Goal: Transaction & Acquisition: Purchase product/service

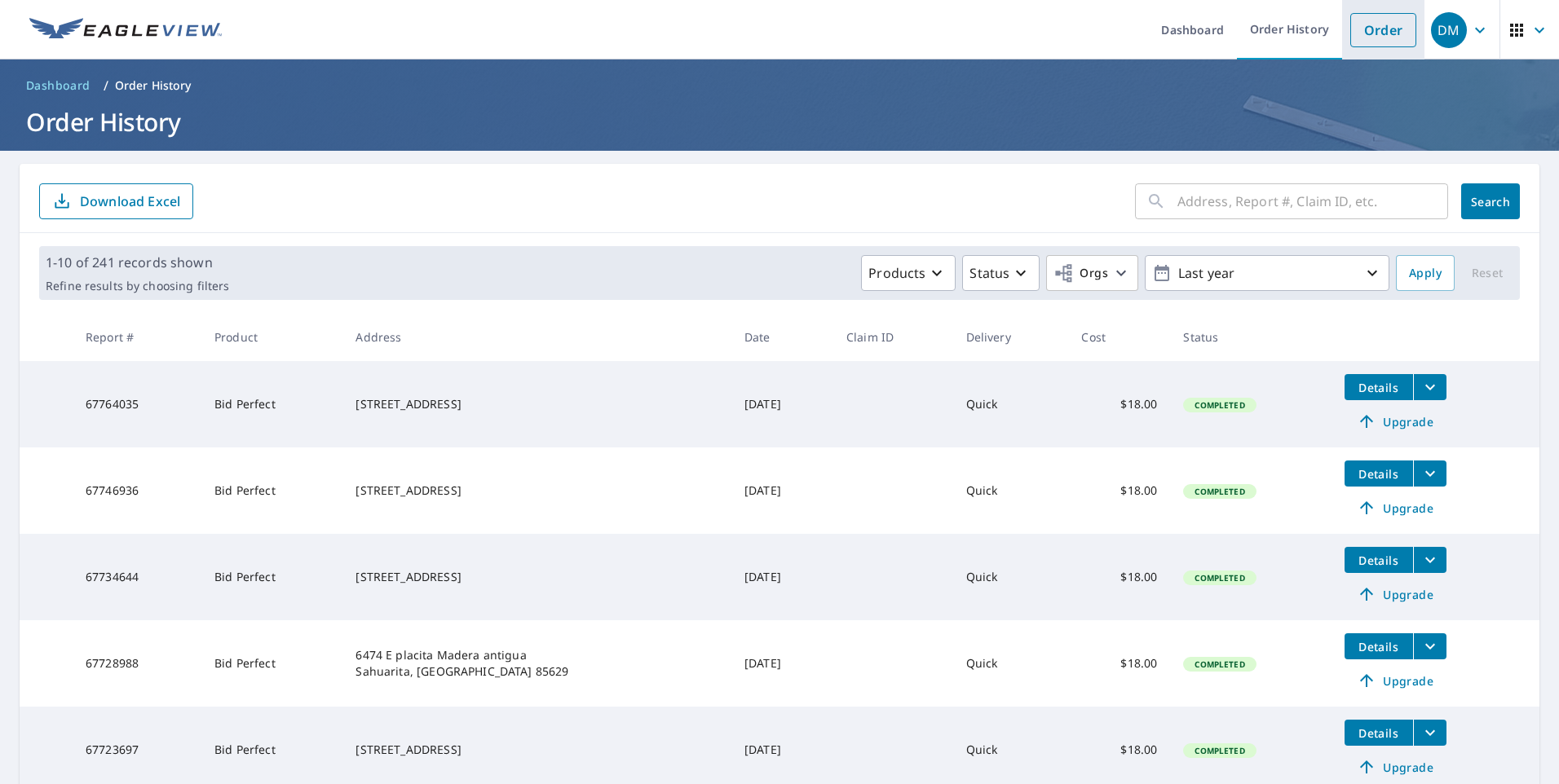
click at [1366, 28] on link "Order" at bounding box center [1383, 31] width 66 height 34
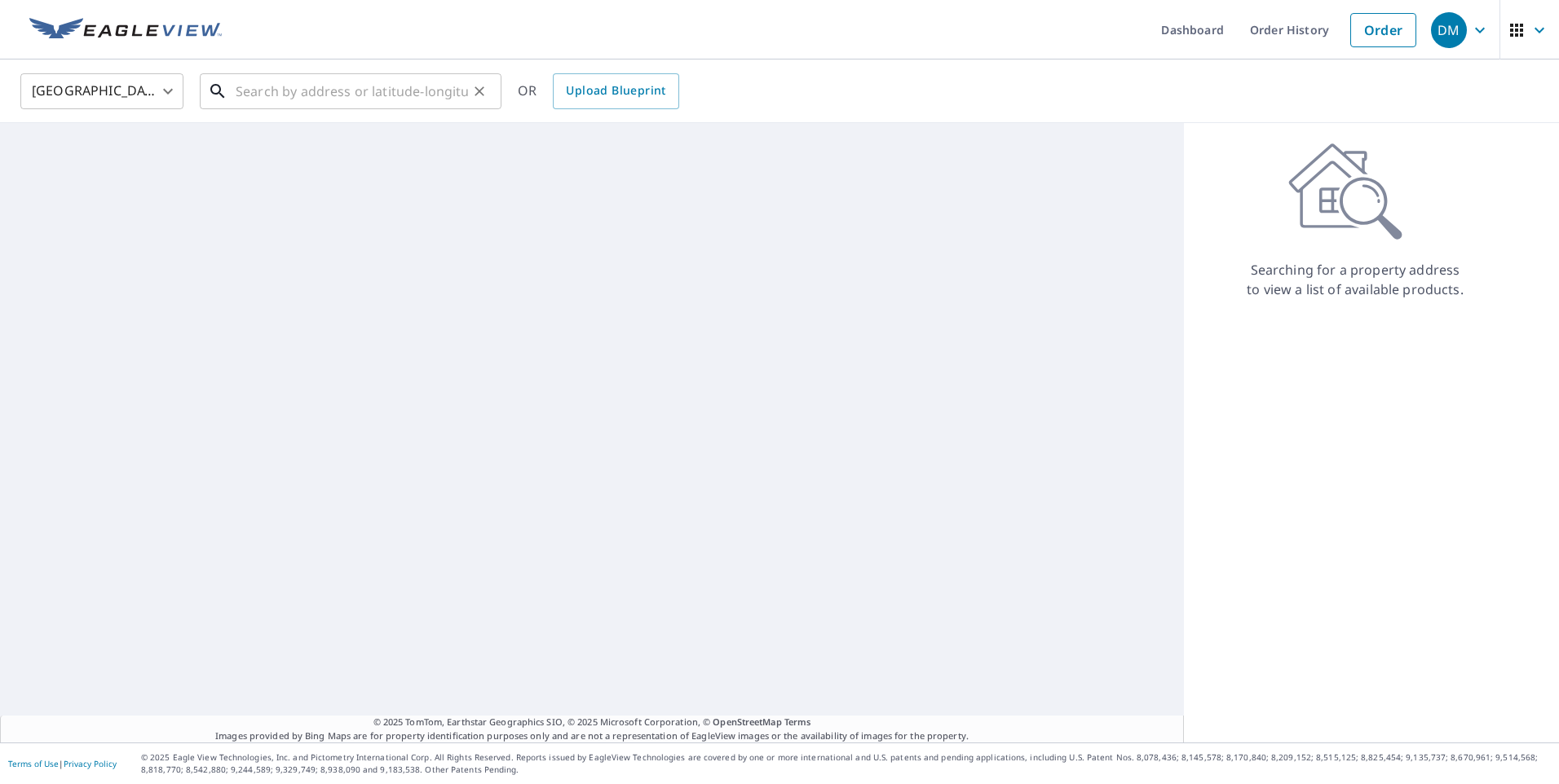
click at [344, 85] on input "text" at bounding box center [351, 92] width 233 height 46
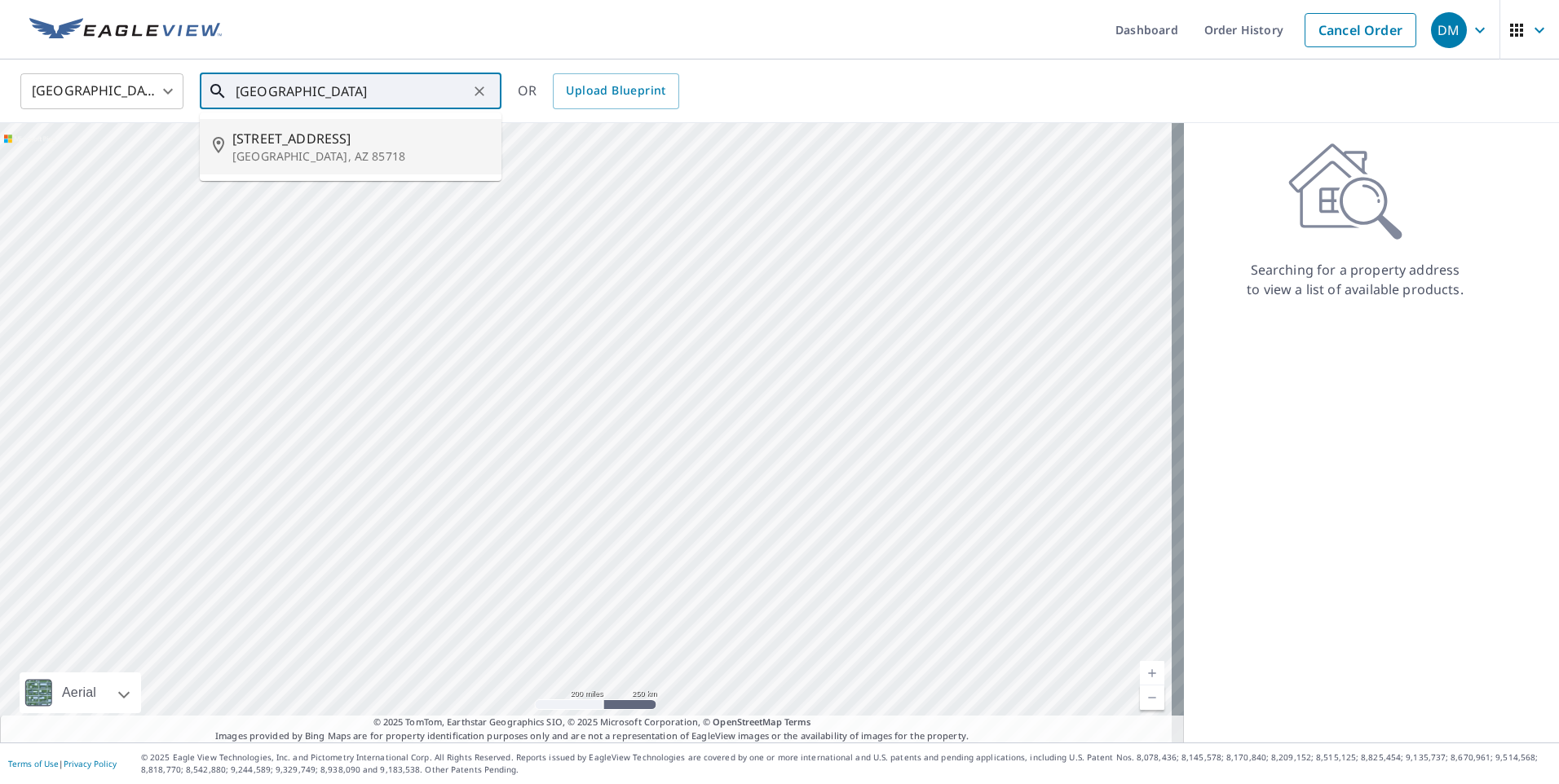
click at [311, 163] on p "[GEOGRAPHIC_DATA], AZ 85718" at bounding box center [360, 156] width 256 height 16
type input "[STREET_ADDRESS]"
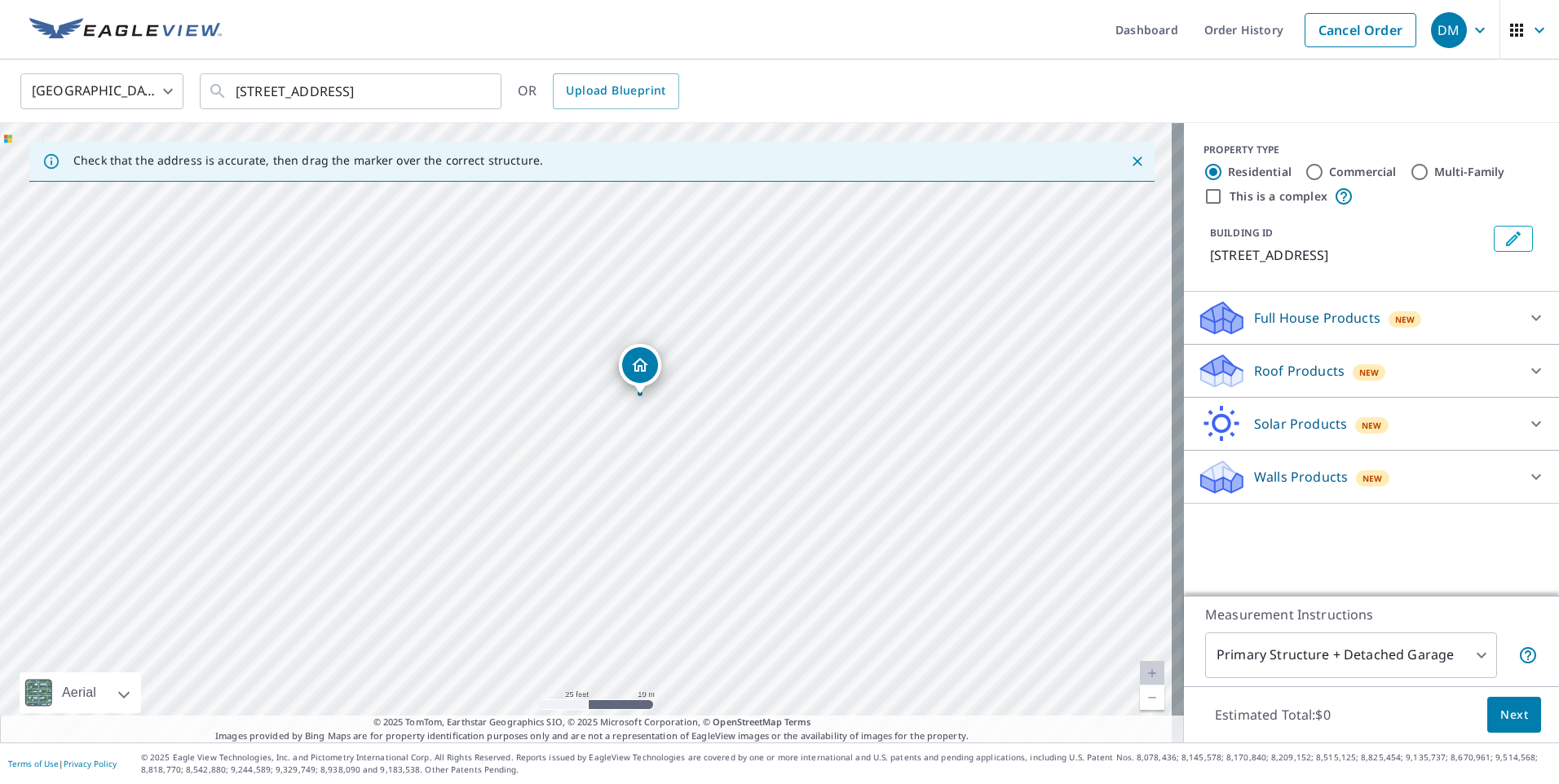
click at [1299, 367] on p "Roof Products" at bounding box center [1299, 370] width 91 height 19
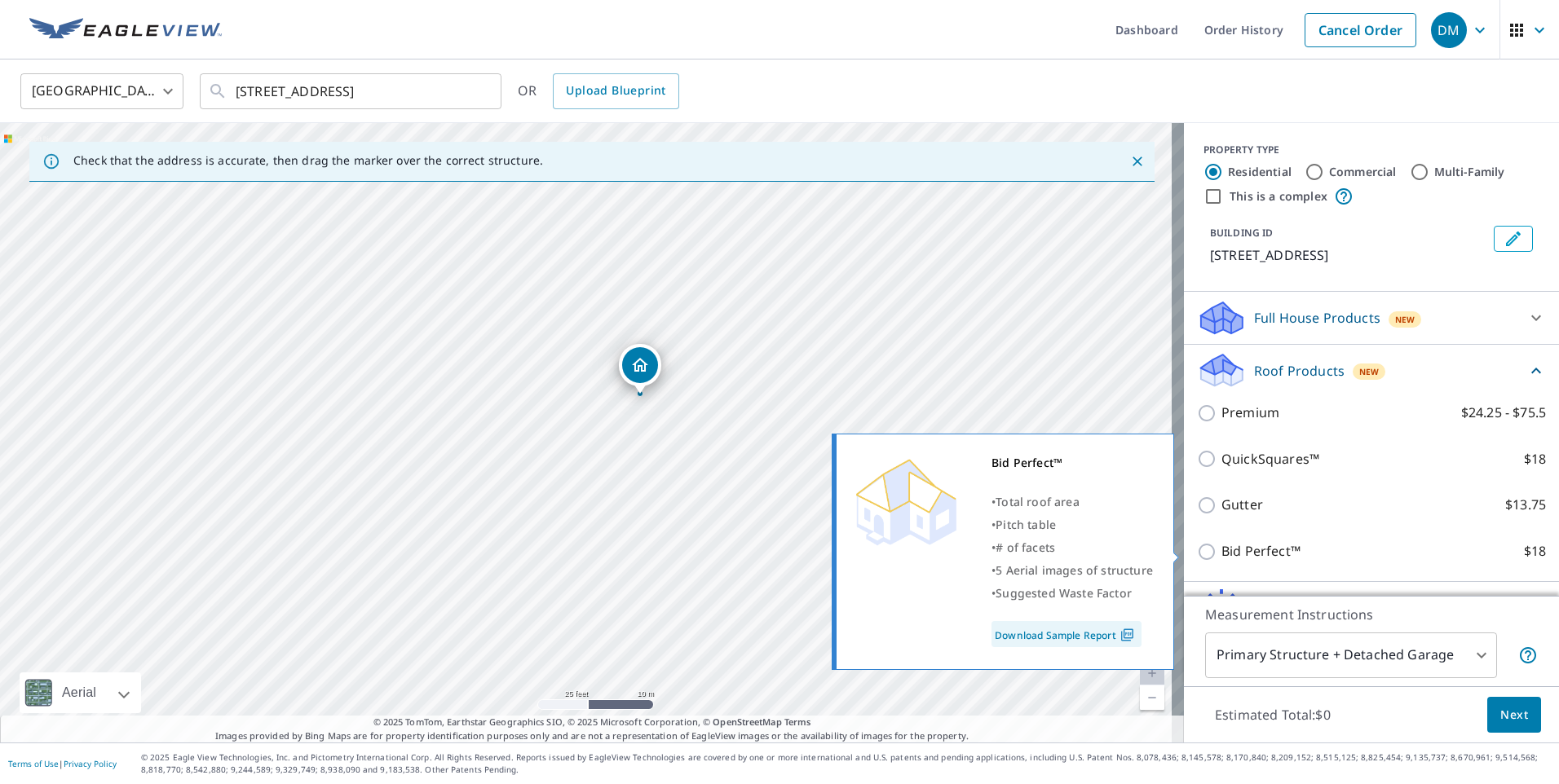
click at [1201, 550] on input "Bid Perfect™ $18" at bounding box center [1209, 551] width 25 height 19
checkbox input "true"
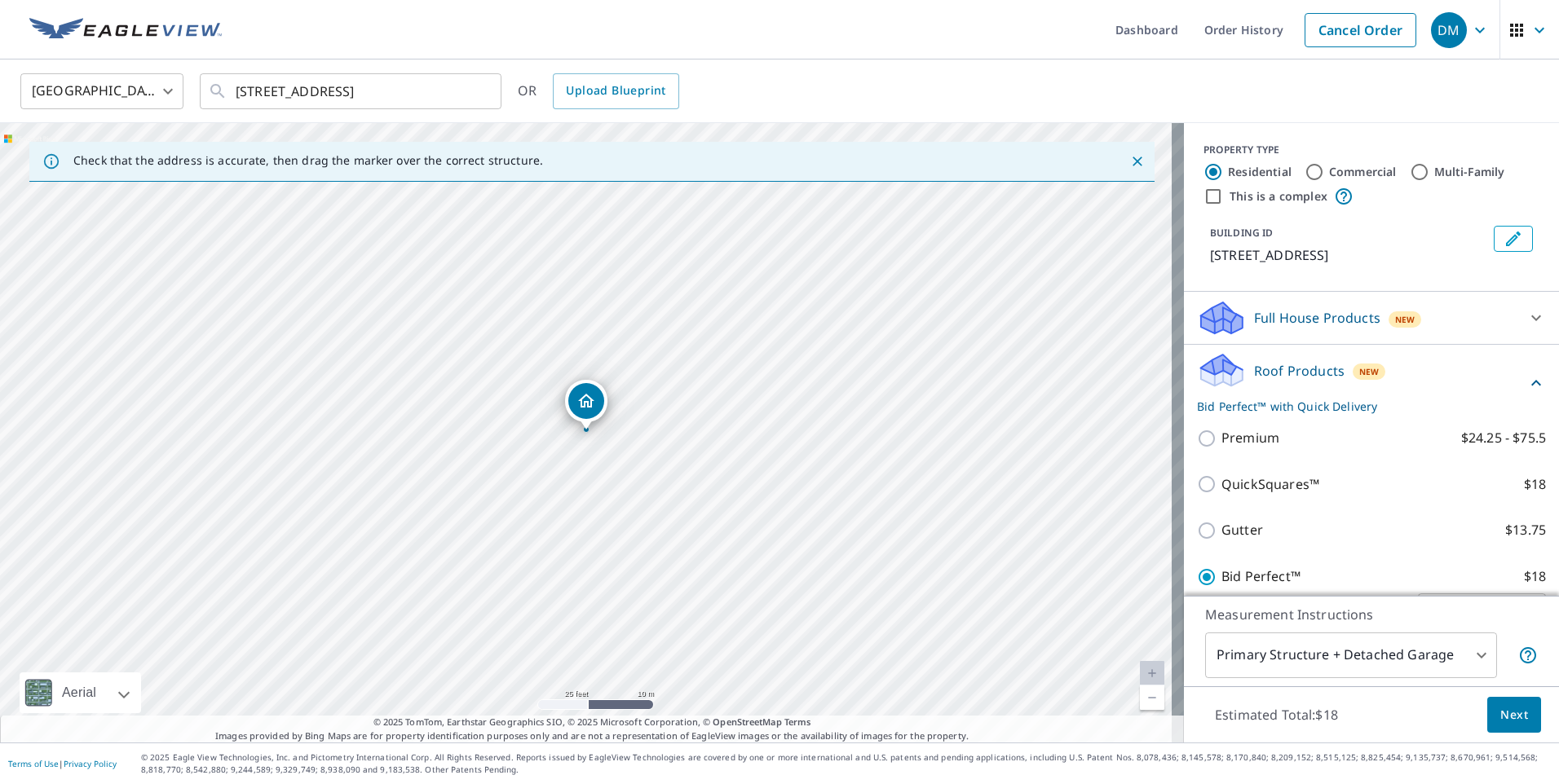
click at [1501, 714] on span "Next" at bounding box center [1514, 715] width 28 height 20
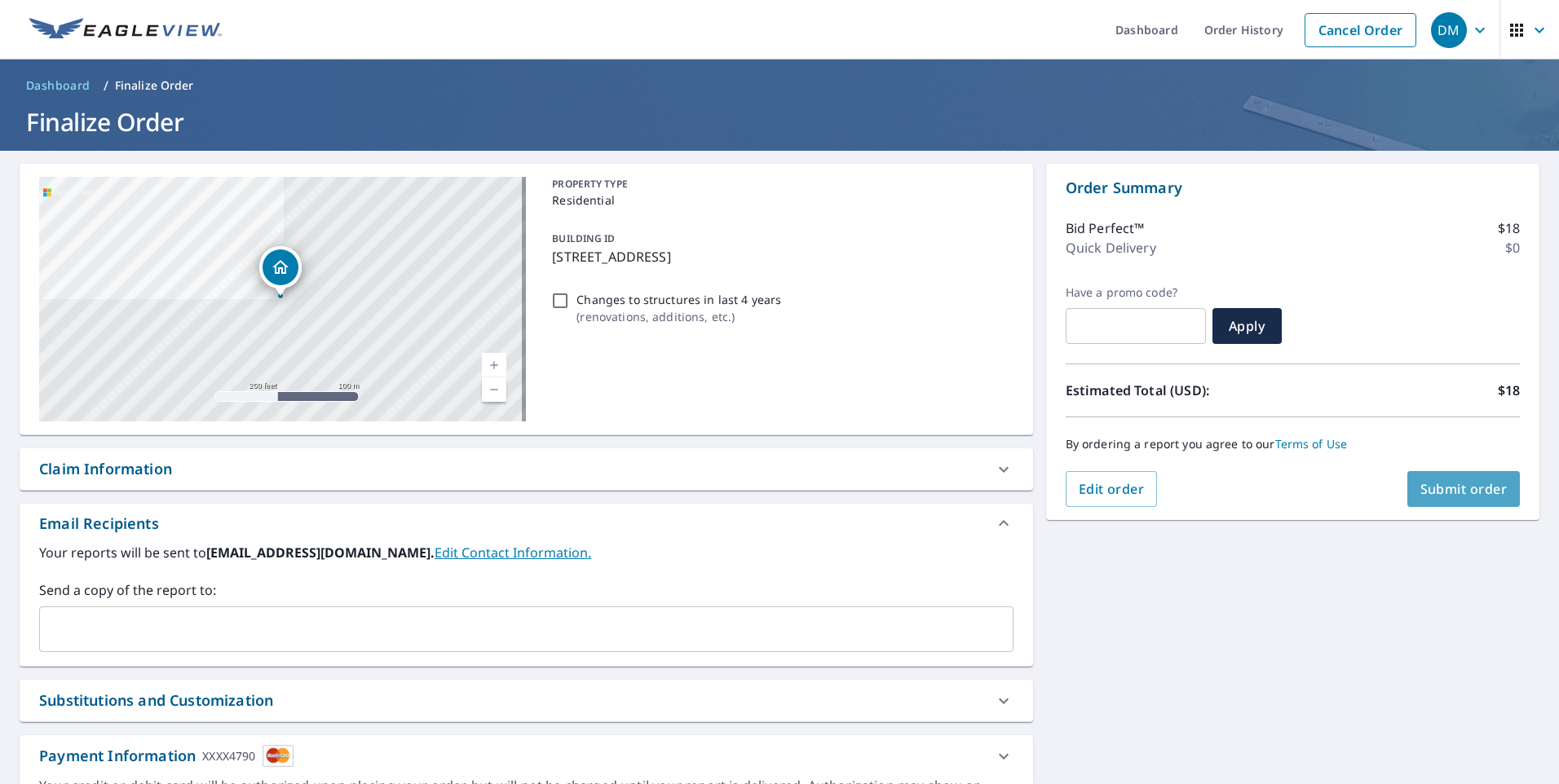
click at [1436, 485] on span "Submit order" at bounding box center [1463, 489] width 87 height 18
checkbox input "true"
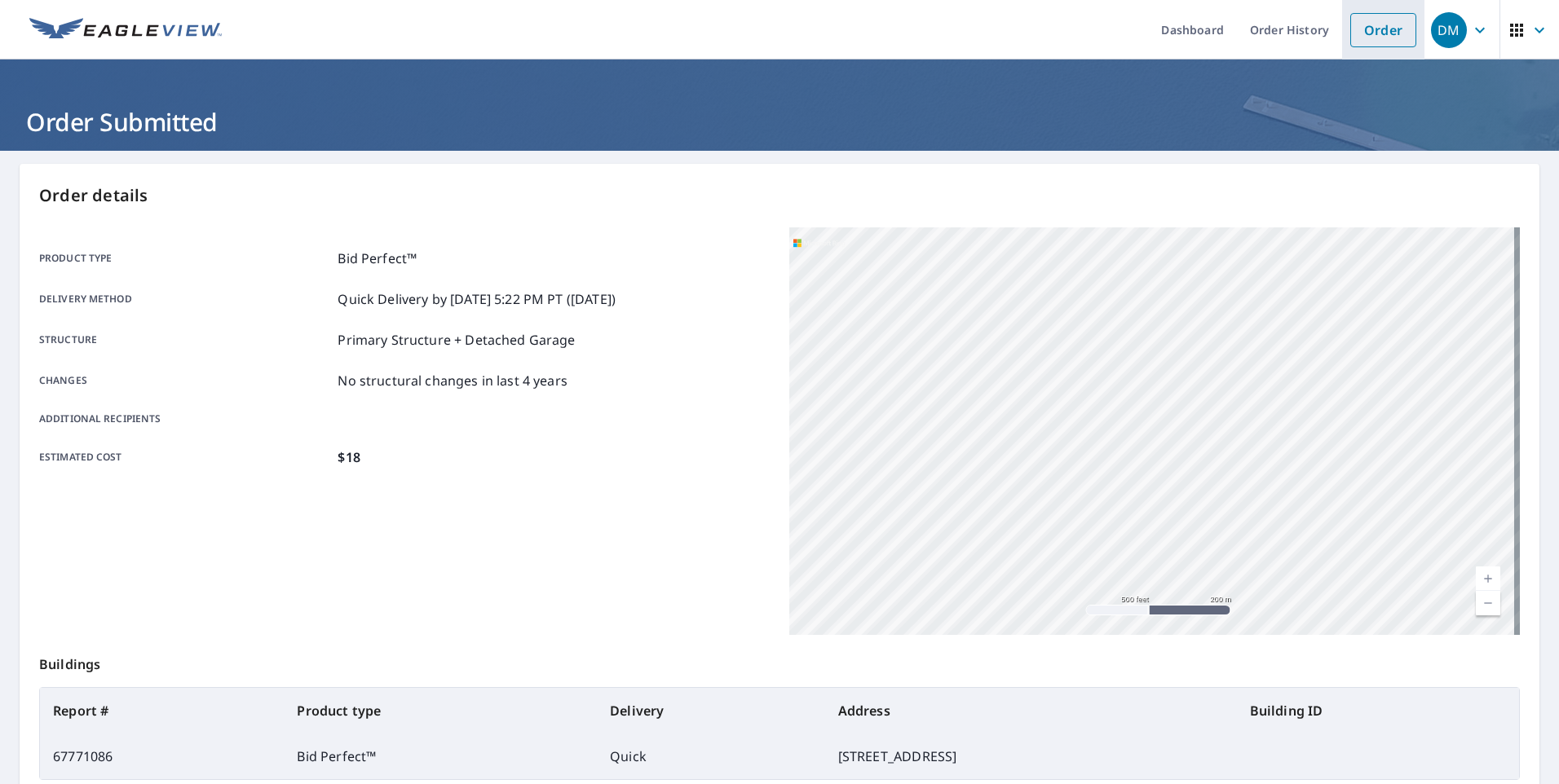
click at [1375, 35] on link "Order" at bounding box center [1383, 31] width 66 height 34
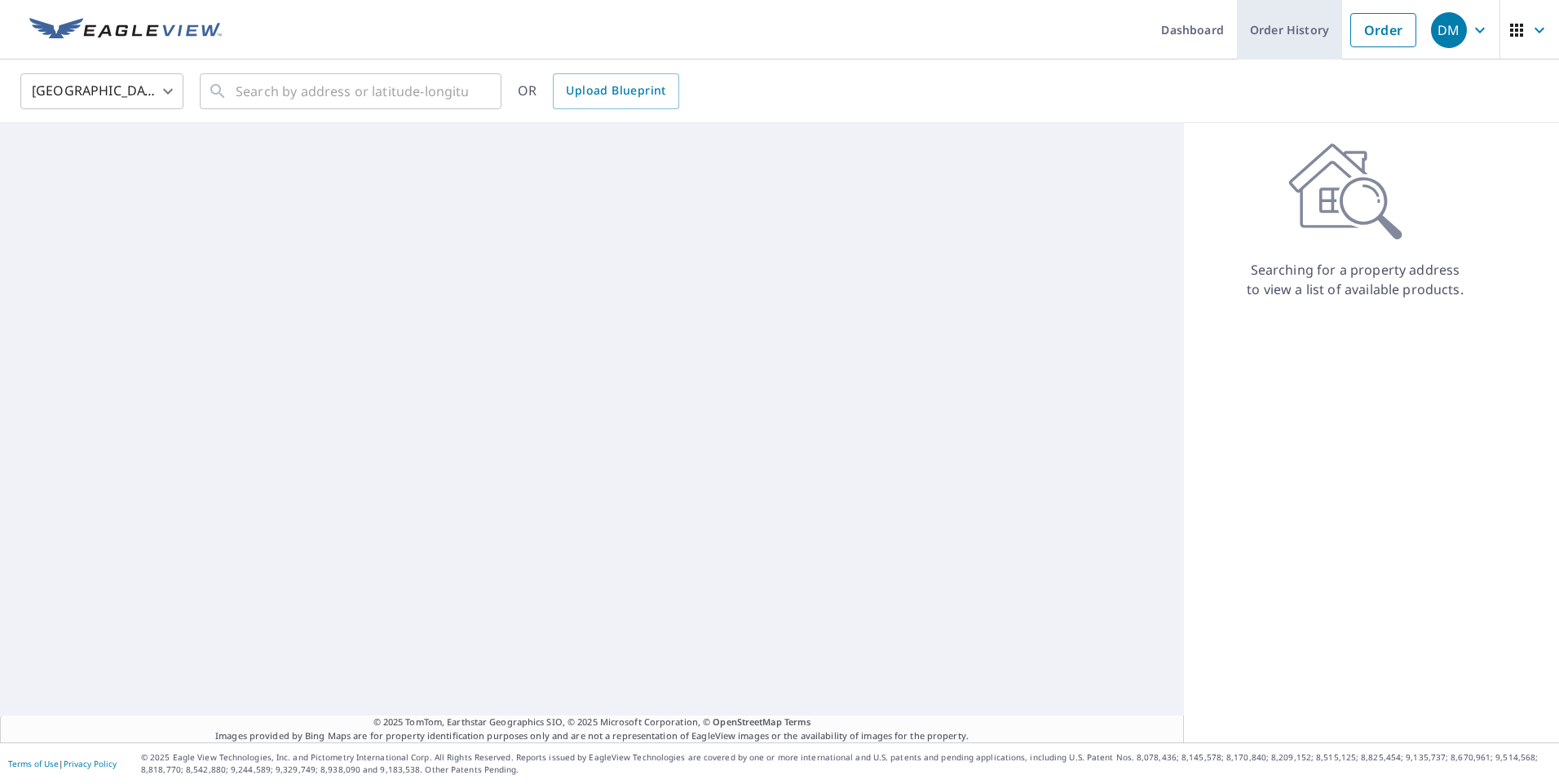
click at [1277, 33] on link "Order History" at bounding box center [1290, 30] width 105 height 59
